Goal: Information Seeking & Learning: Stay updated

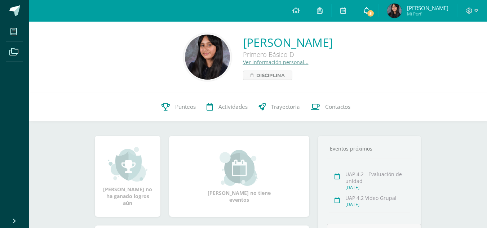
click at [373, 6] on link "5" at bounding box center [366, 11] width 23 height 22
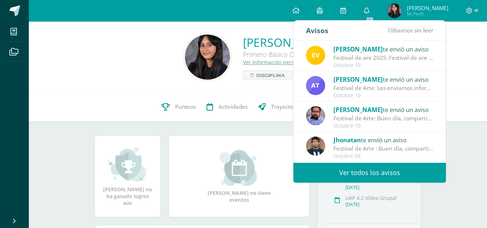
click at [402, 49] on div "[PERSON_NAME] te envió un aviso" at bounding box center [384, 48] width 100 height 9
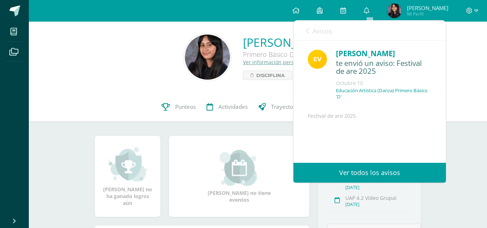
scroll to position [90, 0]
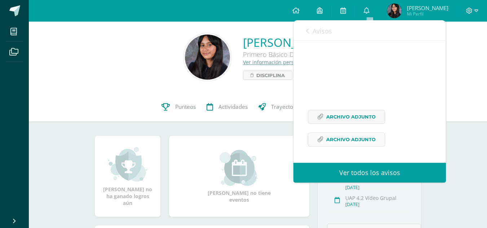
click at [347, 138] on span "Archivo Adjunto" at bounding box center [350, 139] width 49 height 13
click at [307, 35] on link "Avisos" at bounding box center [319, 31] width 26 height 21
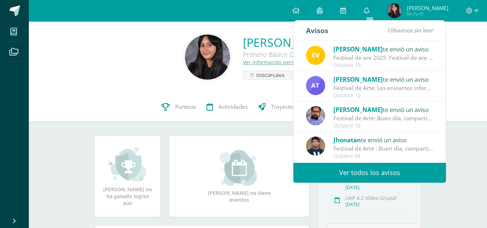
click at [362, 84] on div "Festival de Arte: Les enviamos información importante para el festival de Arte" at bounding box center [384, 88] width 100 height 8
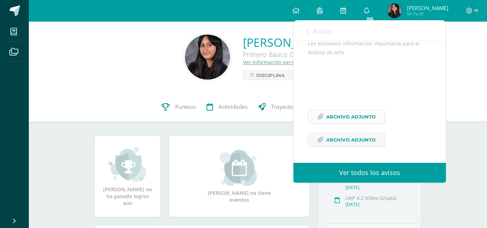
click at [351, 123] on span "Archivo Adjunto" at bounding box center [350, 116] width 49 height 13
click at [336, 135] on span "Archivo Adjunto" at bounding box center [350, 139] width 49 height 13
click at [304, 33] on div "Avisos 106 avisos sin leer Avisos" at bounding box center [370, 31] width 153 height 20
click at [307, 33] on icon at bounding box center [307, 31] width 3 height 6
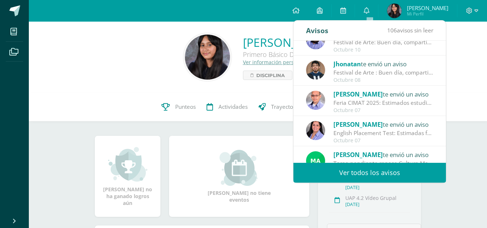
scroll to position [78, 0]
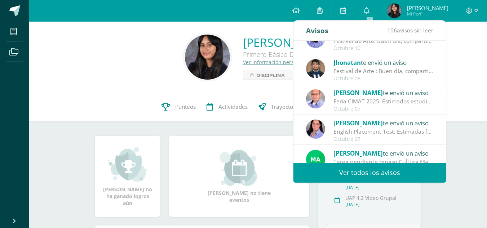
click at [383, 123] on span "[PERSON_NAME]" at bounding box center [358, 123] width 49 height 8
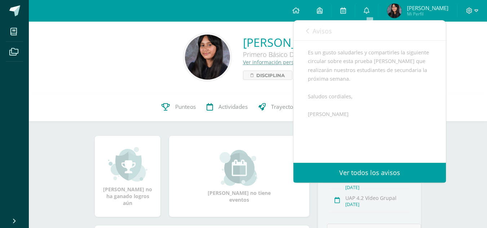
click at [310, 30] on link "Avisos" at bounding box center [319, 31] width 26 height 21
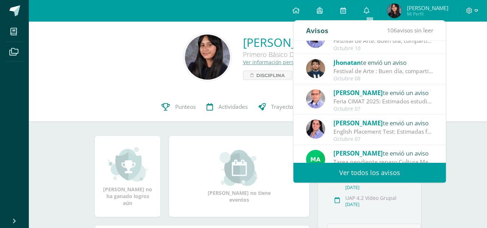
click at [387, 94] on div "[PERSON_NAME] te envió un aviso" at bounding box center [384, 92] width 100 height 9
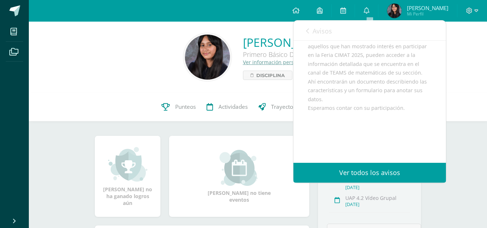
click at [311, 33] on link "Avisos" at bounding box center [319, 31] width 26 height 21
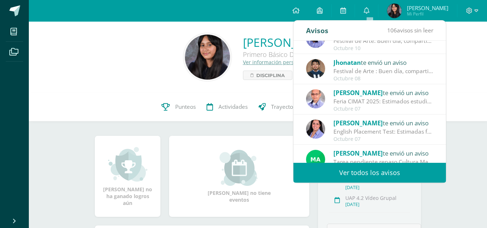
click at [366, 61] on div "[PERSON_NAME] te envió un aviso" at bounding box center [384, 62] width 100 height 9
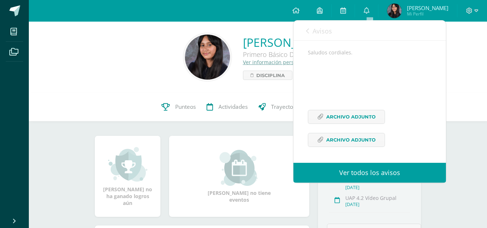
click at [373, 71] on div "[PERSON_NAME] te envió un aviso Festival de are 2025: Festival de are 2025 [DAT…" at bounding box center [293, 102] width 305 height 122
click at [353, 113] on span "Archivo Adjunto" at bounding box center [350, 116] width 49 height 13
click at [307, 34] on icon at bounding box center [307, 31] width 3 height 6
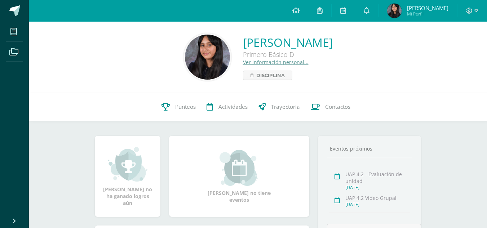
click at [185, 63] on img at bounding box center [207, 57] width 45 height 45
click at [365, 9] on link "0" at bounding box center [366, 11] width 23 height 22
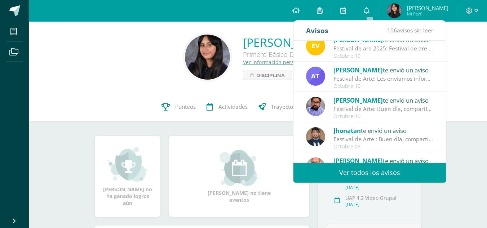
scroll to position [0, 0]
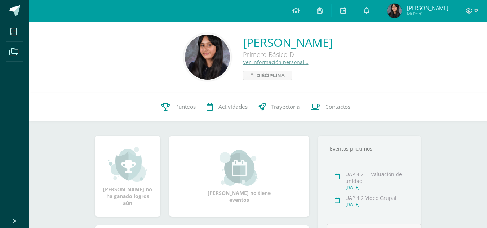
click at [454, 50] on div "[PERSON_NAME] Primero Básico D Ver información personal... Disciplina" at bounding box center [258, 57] width 447 height 48
